Goal: Find specific page/section: Find specific page/section

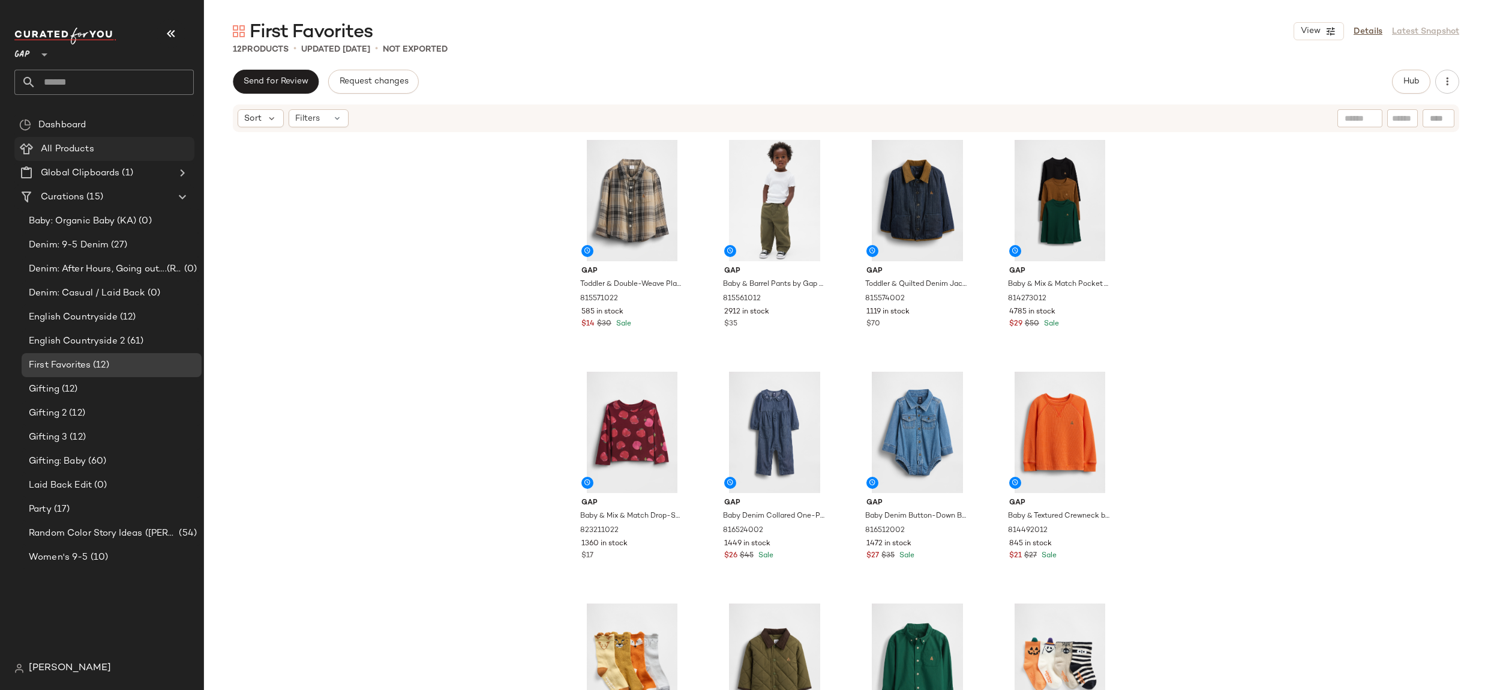
scroll to position [4, 0]
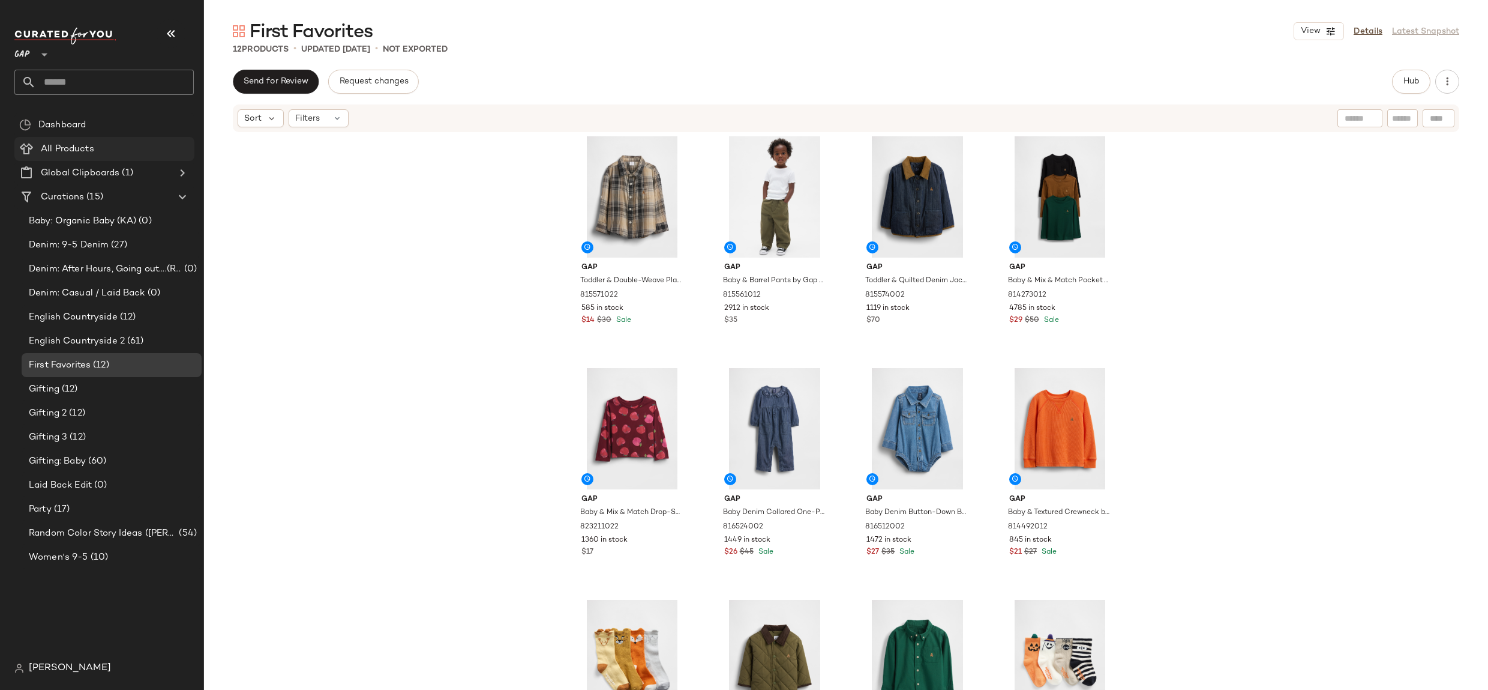
click at [29, 52] on span "GAP" at bounding box center [22, 52] width 16 height 22
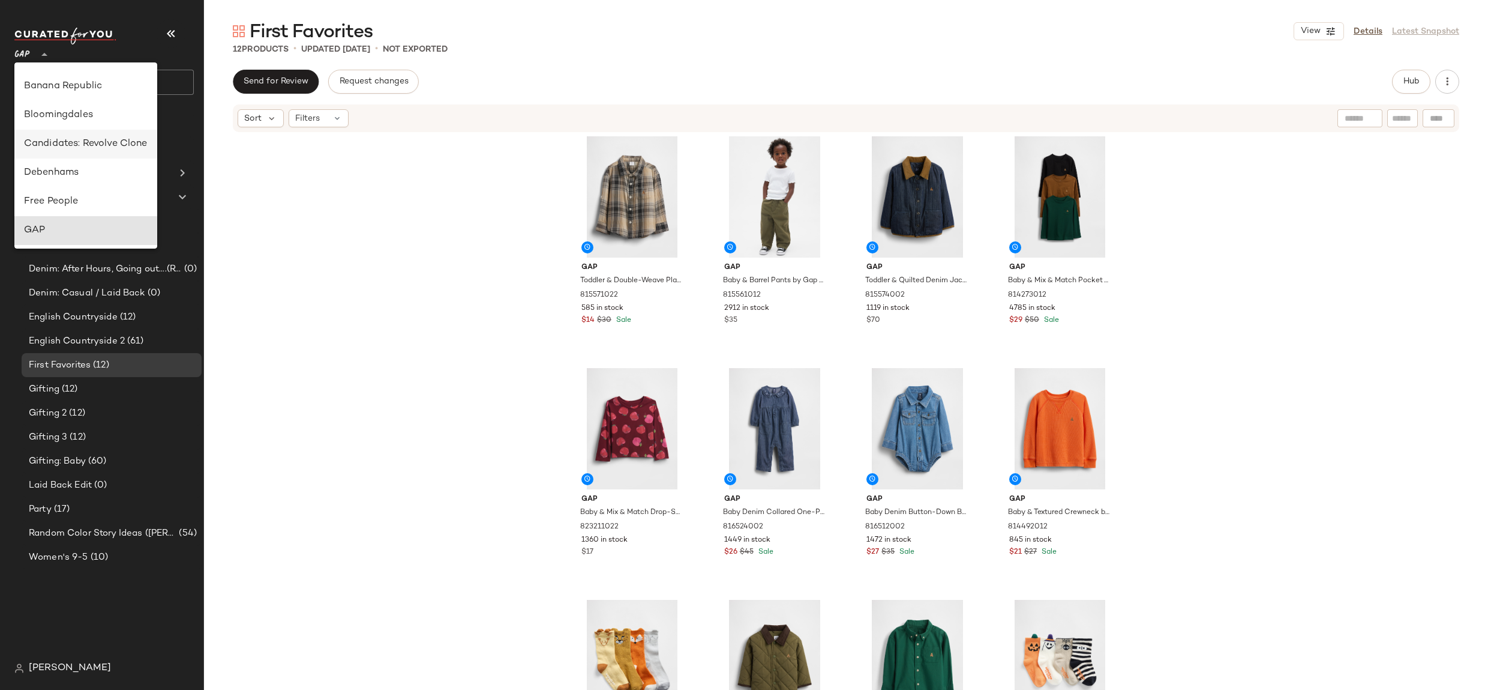
scroll to position [152, 0]
click at [100, 100] on div "Debenhams" at bounding box center [86, 102] width 124 height 14
type input "**"
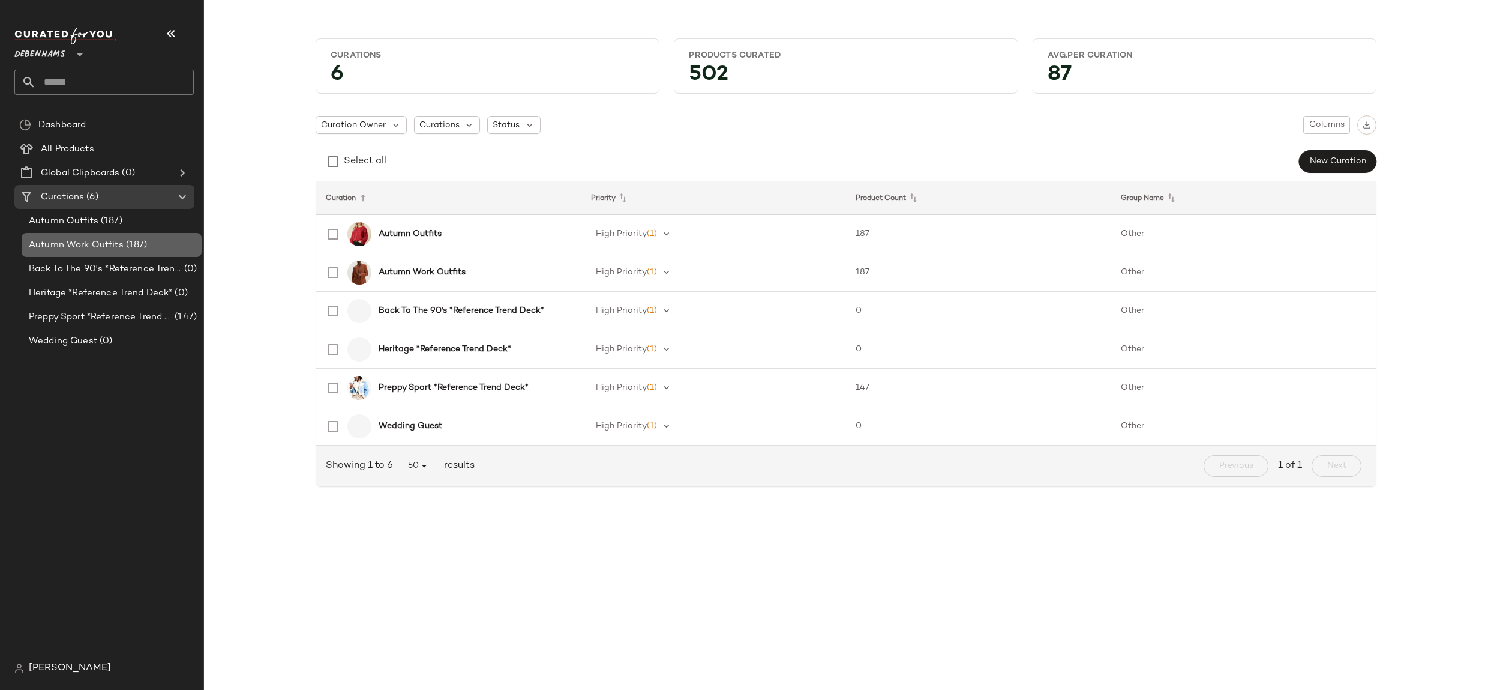
click at [136, 248] on span "(187)" at bounding box center [136, 245] width 24 height 14
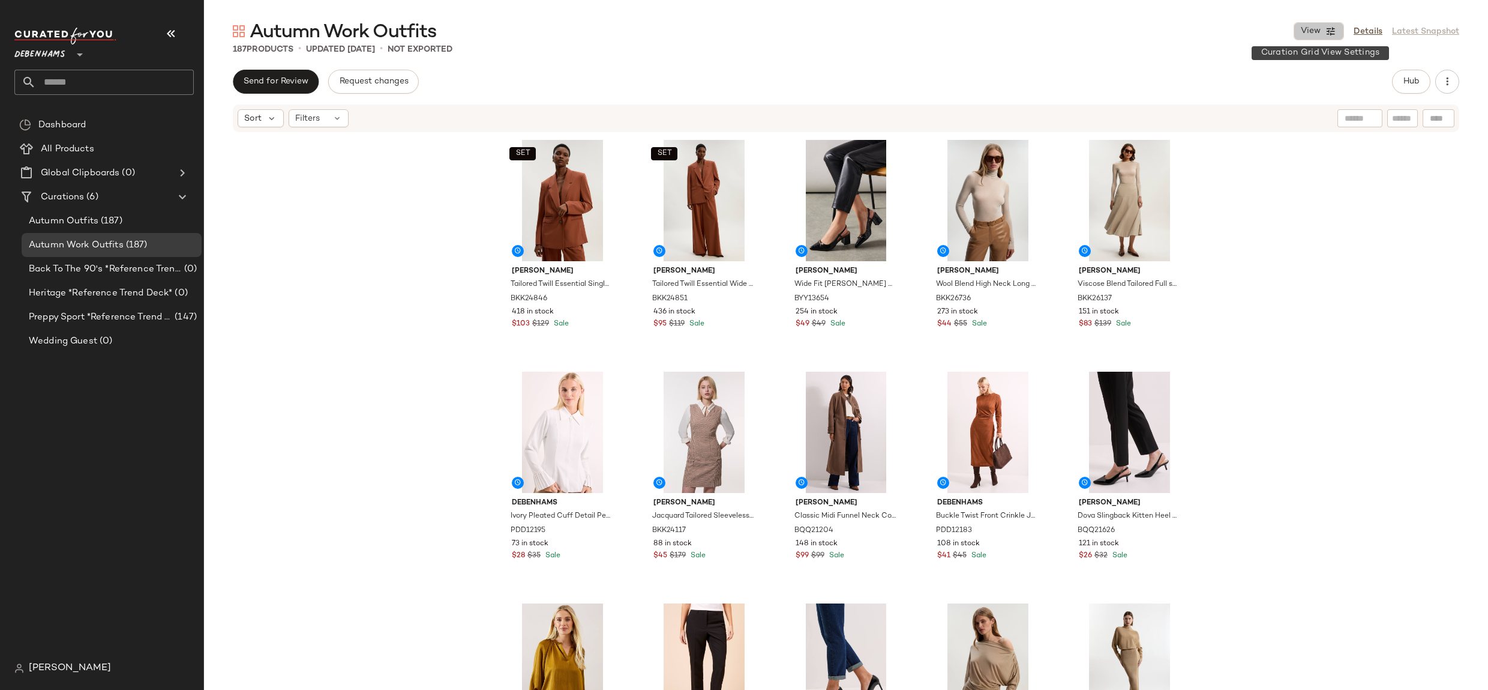
drag, startPoint x: 1325, startPoint y: 28, endPoint x: 1307, endPoint y: 51, distance: 29.5
click at [1325, 28] on button "View" at bounding box center [1319, 31] width 50 height 18
click at [1232, 128] on label "Show Card Details" at bounding box center [1261, 135] width 88 height 34
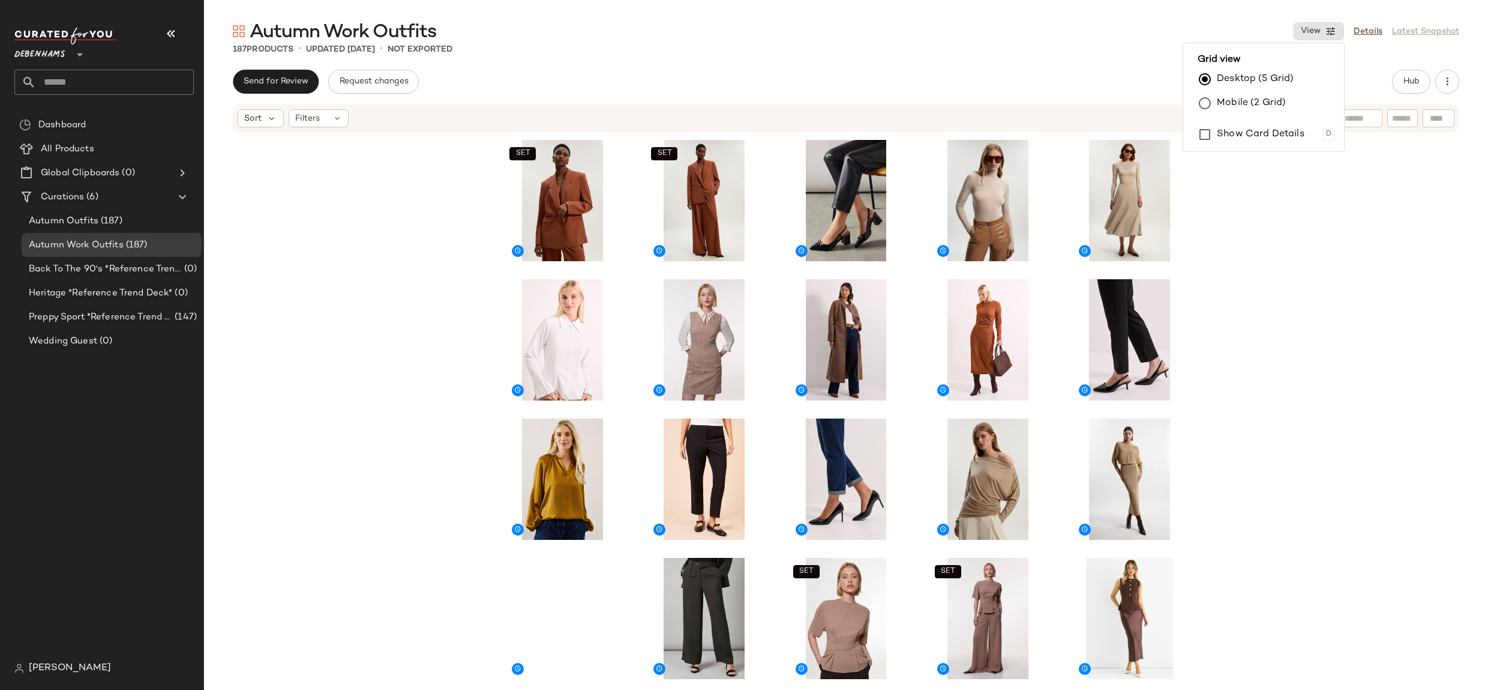
click at [1357, 280] on div "SET SET SET SET SET SET SET SET SET SET SET SET" at bounding box center [846, 429] width 1284 height 592
